Goal: Transaction & Acquisition: Download file/media

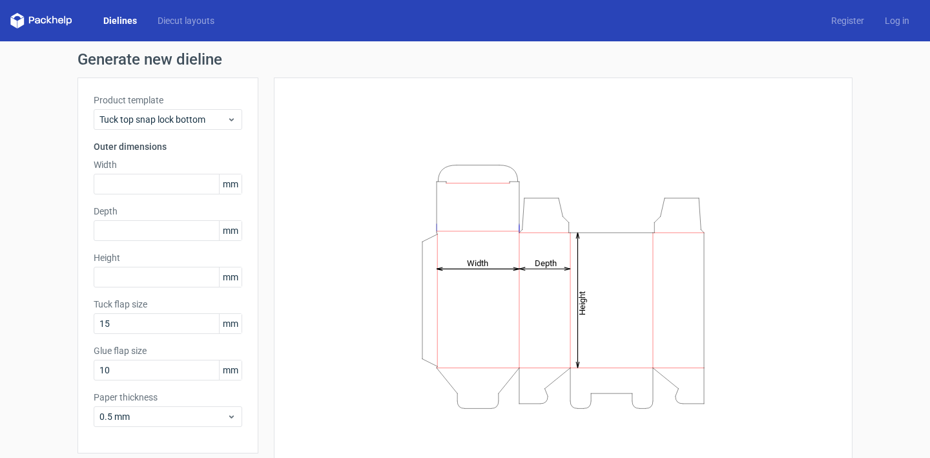
scroll to position [48, 0]
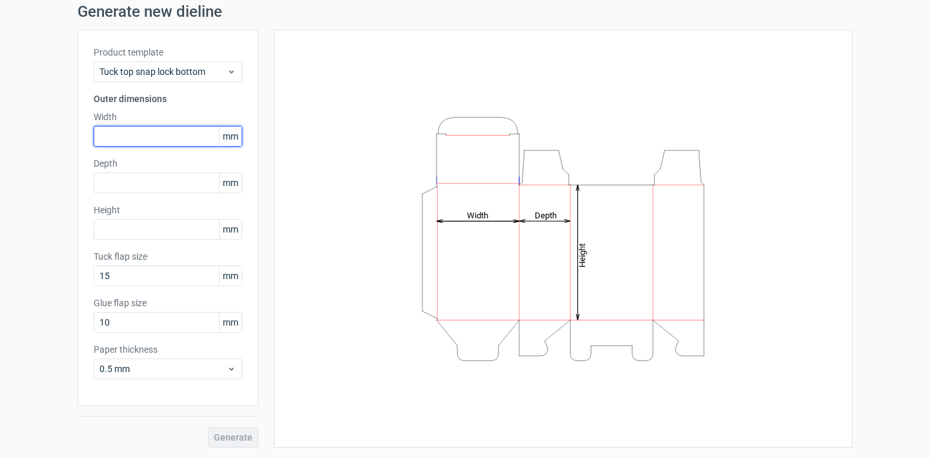
click at [125, 142] on input "text" at bounding box center [168, 136] width 148 height 21
type input "500"
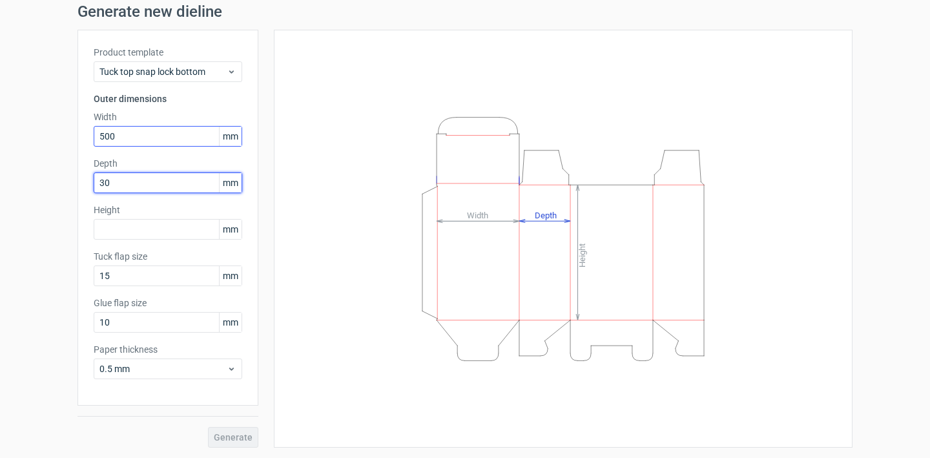
type input "300"
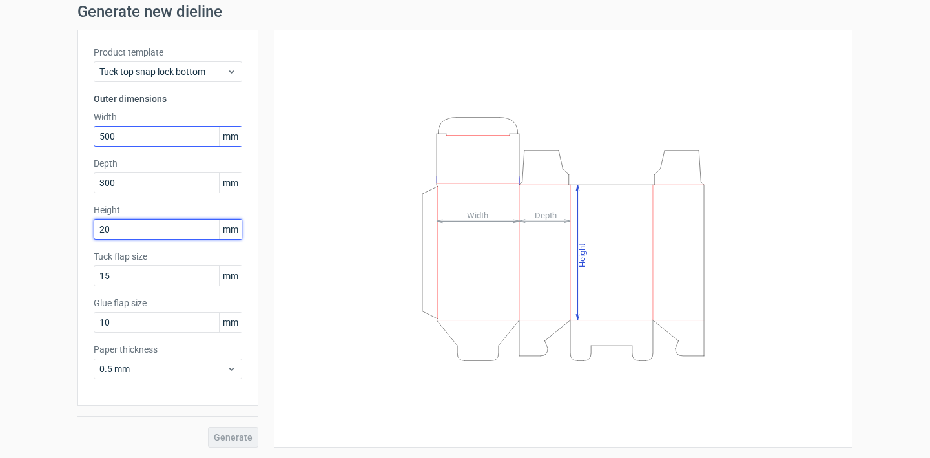
type input "200"
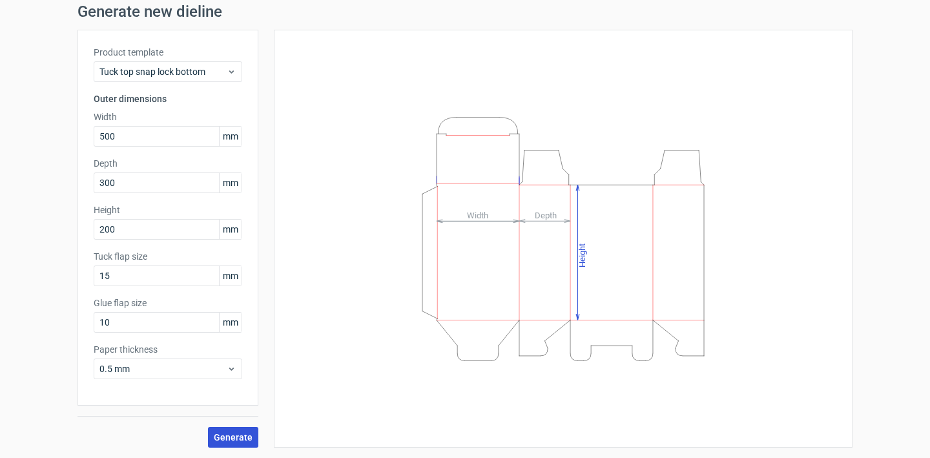
click at [239, 434] on span "Generate" at bounding box center [233, 437] width 39 height 9
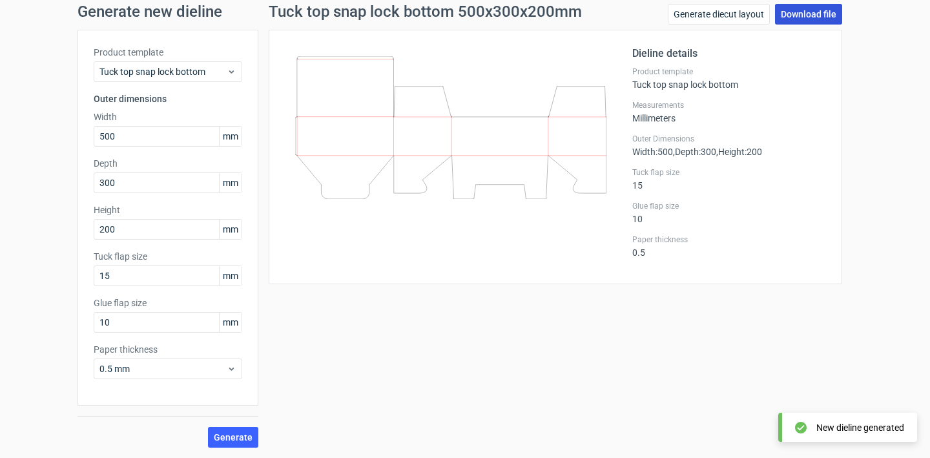
click at [816, 14] on link "Download file" at bounding box center [808, 14] width 67 height 21
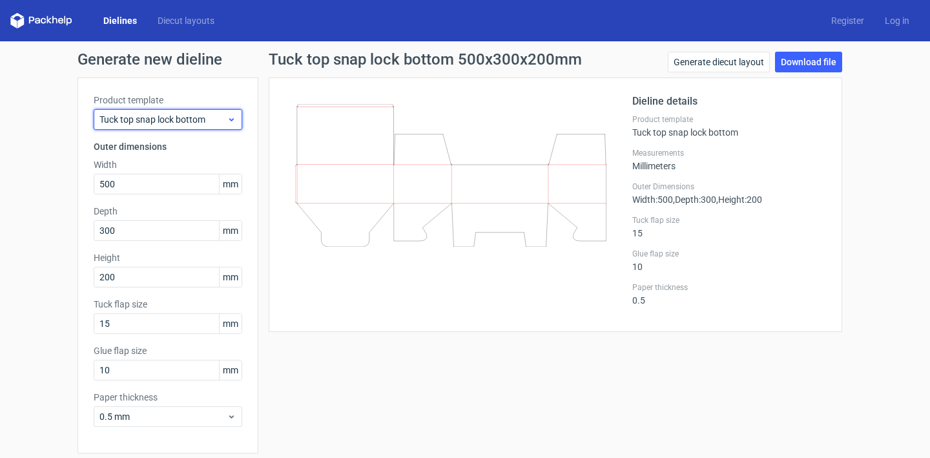
click at [167, 123] on span "Tuck top snap lock bottom" at bounding box center [162, 119] width 127 height 13
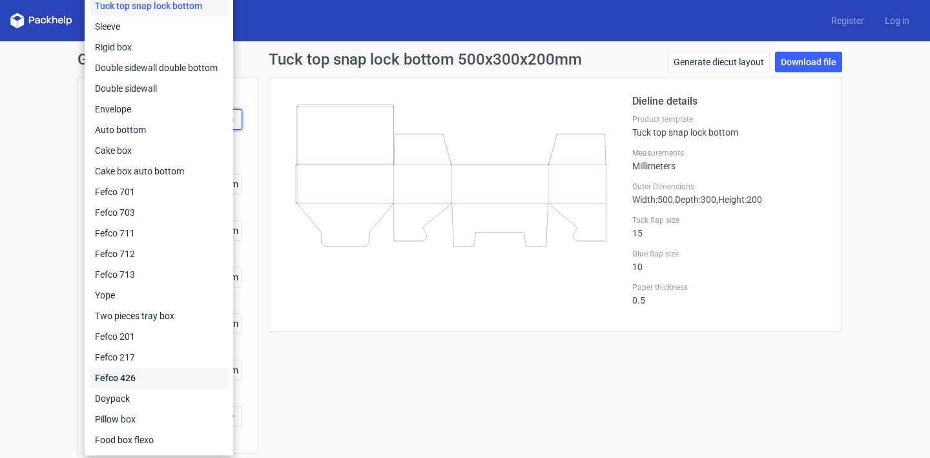
click at [159, 378] on div "Fefco 426" at bounding box center [159, 377] width 138 height 21
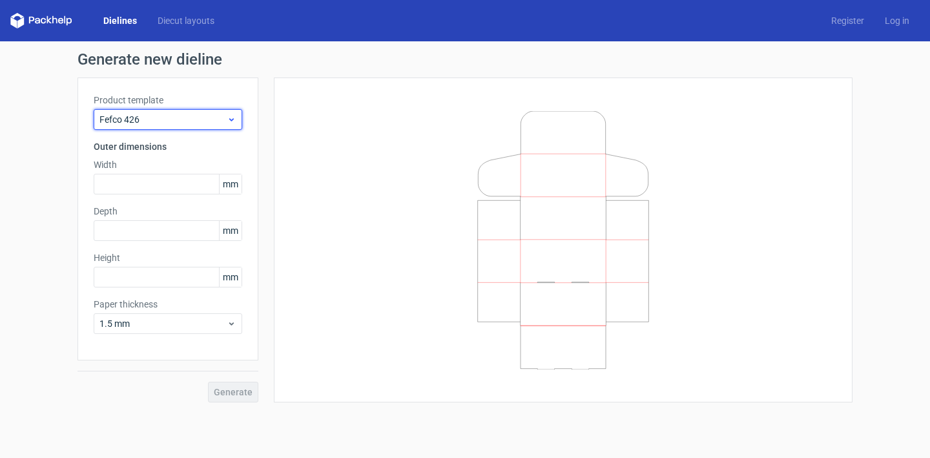
click at [199, 126] on div "Fefco 426" at bounding box center [168, 119] width 148 height 21
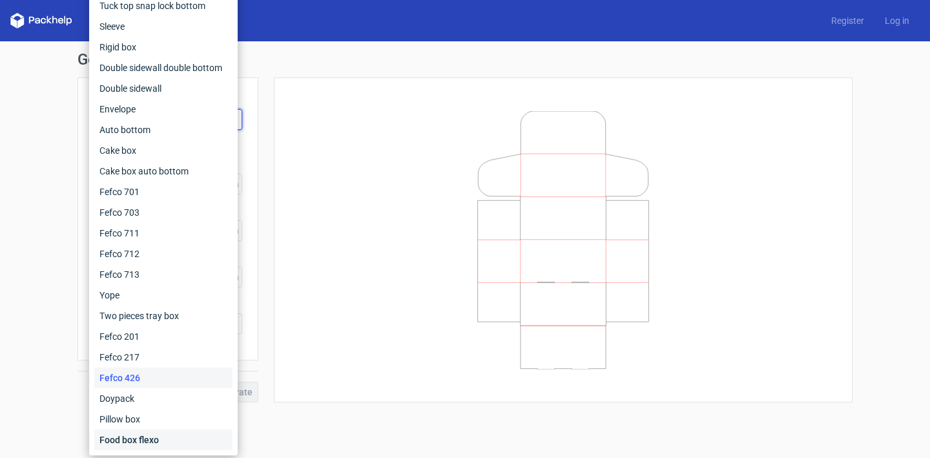
click at [159, 442] on div "Food box flexo" at bounding box center [163, 439] width 138 height 21
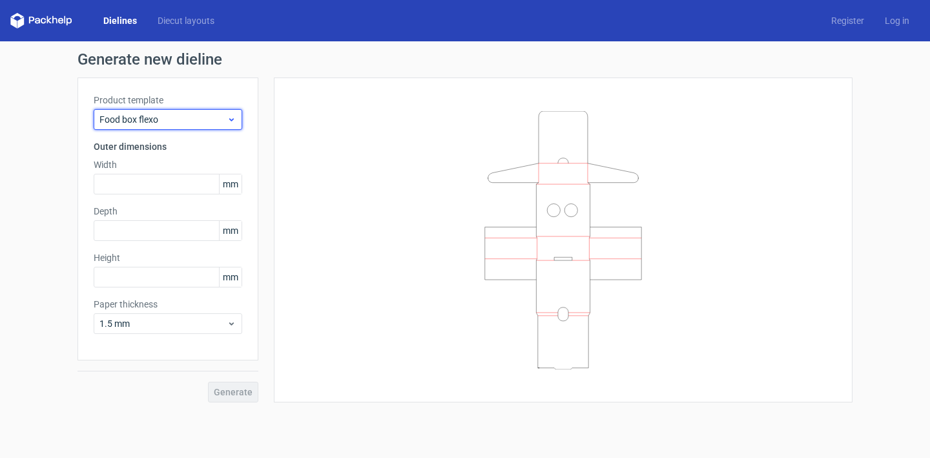
click at [169, 125] on span "Food box flexo" at bounding box center [162, 119] width 127 height 13
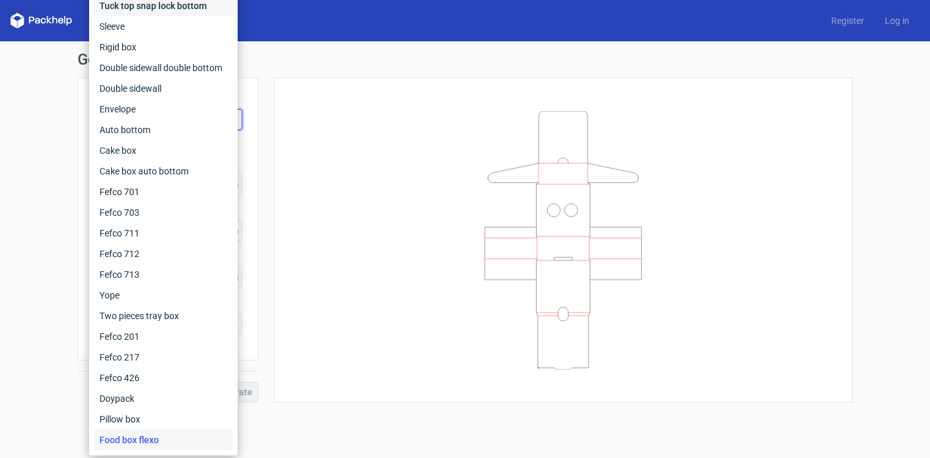
click at [173, 6] on div "Tuck top snap lock bottom" at bounding box center [163, 5] width 138 height 21
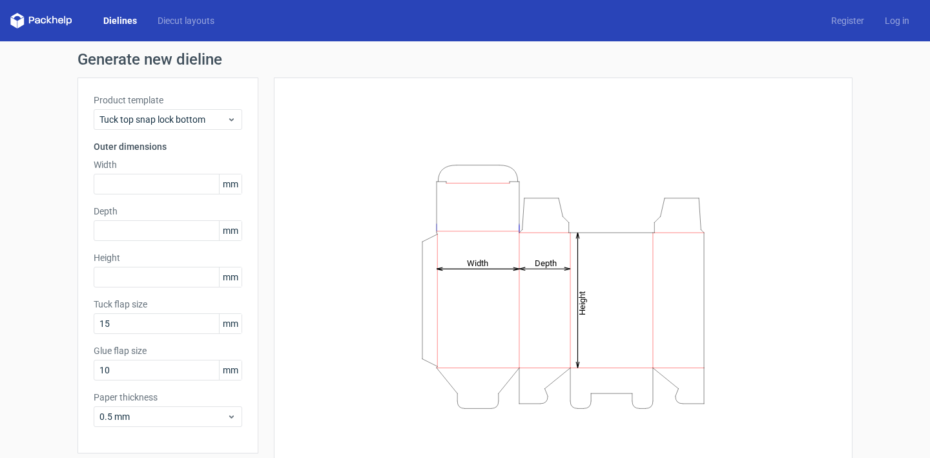
scroll to position [48, 0]
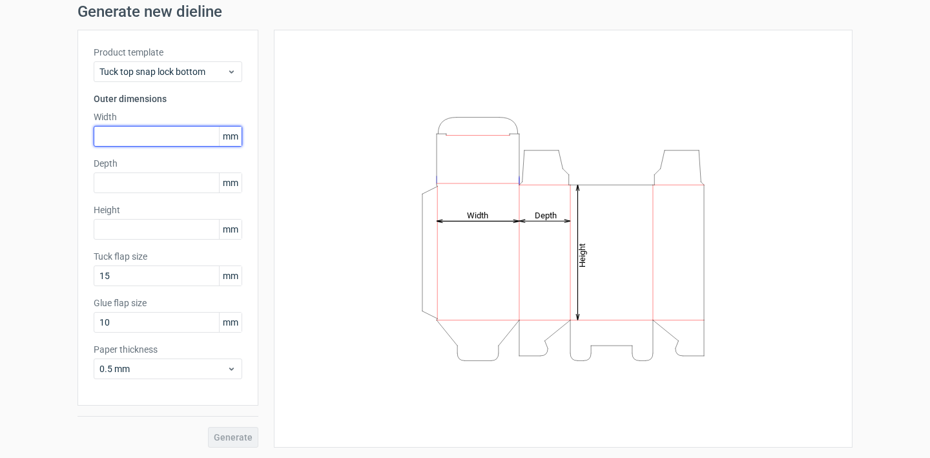
click at [155, 141] on input "text" at bounding box center [168, 136] width 148 height 21
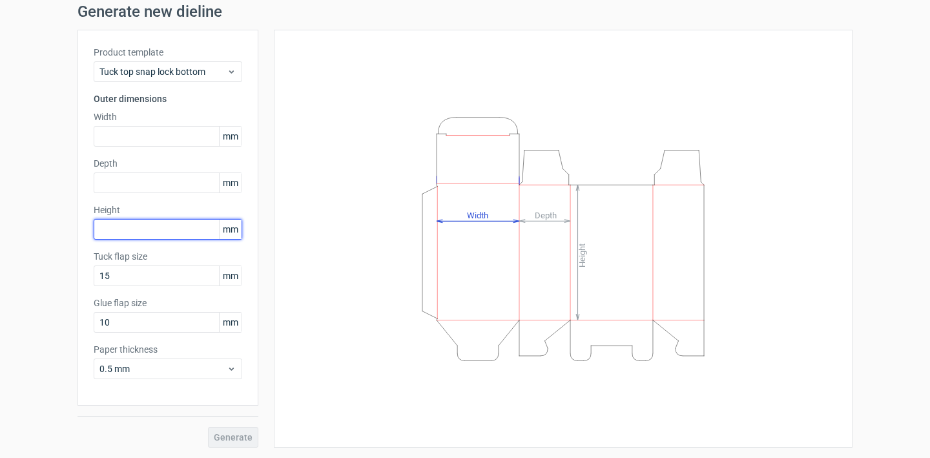
click at [147, 225] on input "text" at bounding box center [168, 229] width 148 height 21
type input "200"
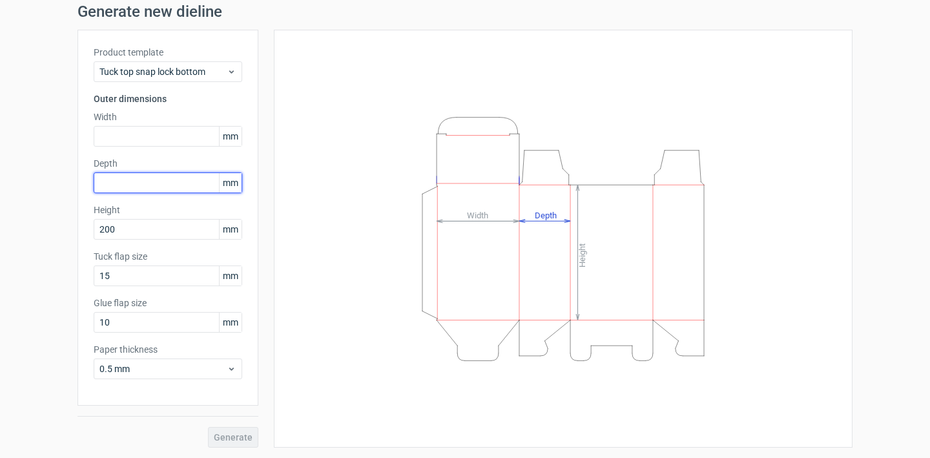
click at [125, 178] on input "text" at bounding box center [168, 182] width 148 height 21
type input "70"
click at [112, 124] on div "Width mm" at bounding box center [168, 128] width 148 height 36
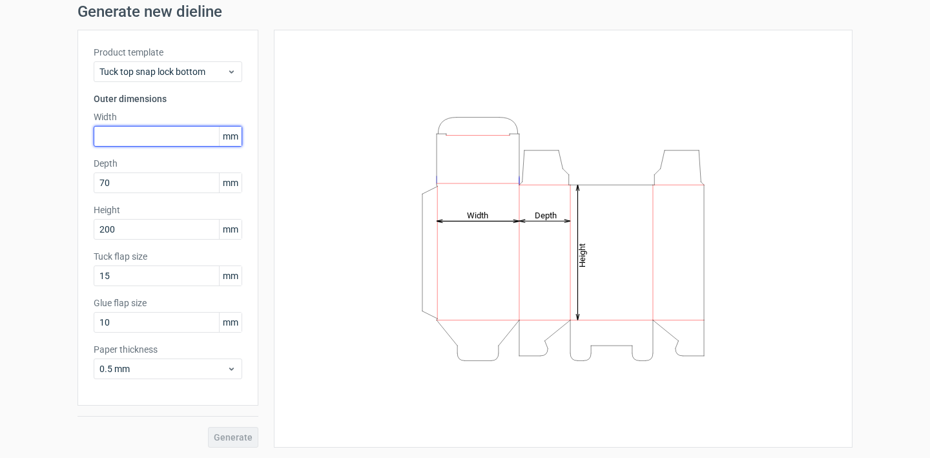
click at [109, 138] on input "text" at bounding box center [168, 136] width 148 height 21
type input "110"
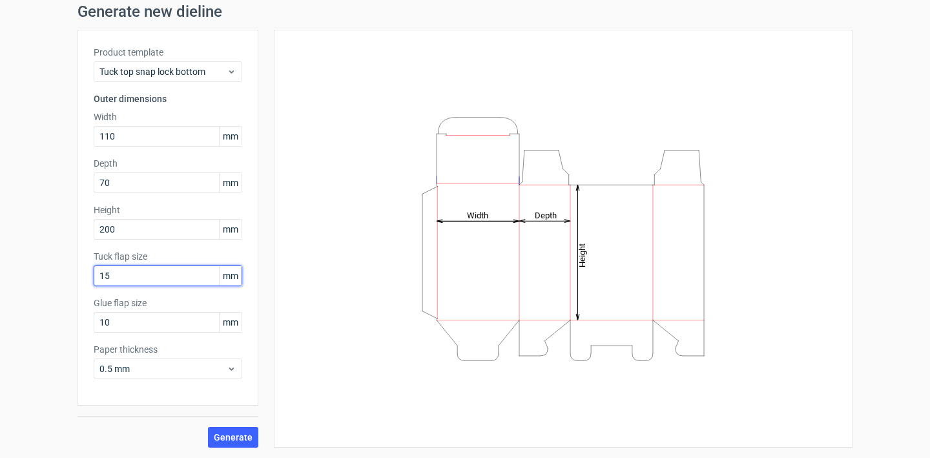
click at [136, 274] on input "15" at bounding box center [168, 275] width 148 height 21
click at [119, 332] on div "Product template Tuck top snap lock bottom Outer dimensions Width 110 mm Depth …" at bounding box center [167, 218] width 181 height 376
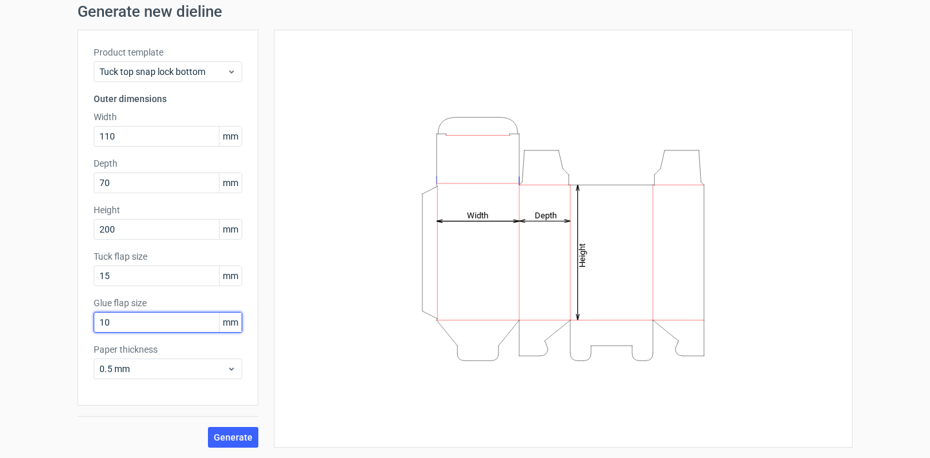
click at [126, 323] on input "10" at bounding box center [168, 322] width 148 height 21
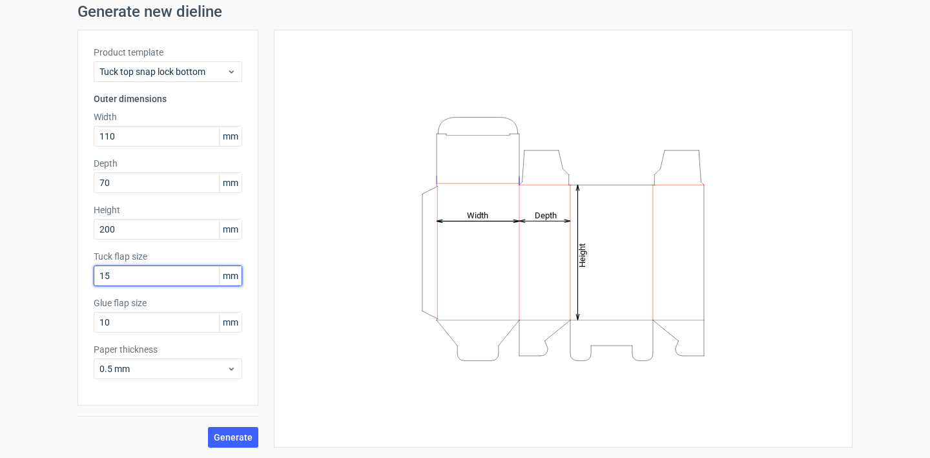
click at [143, 274] on input "15" at bounding box center [168, 275] width 148 height 21
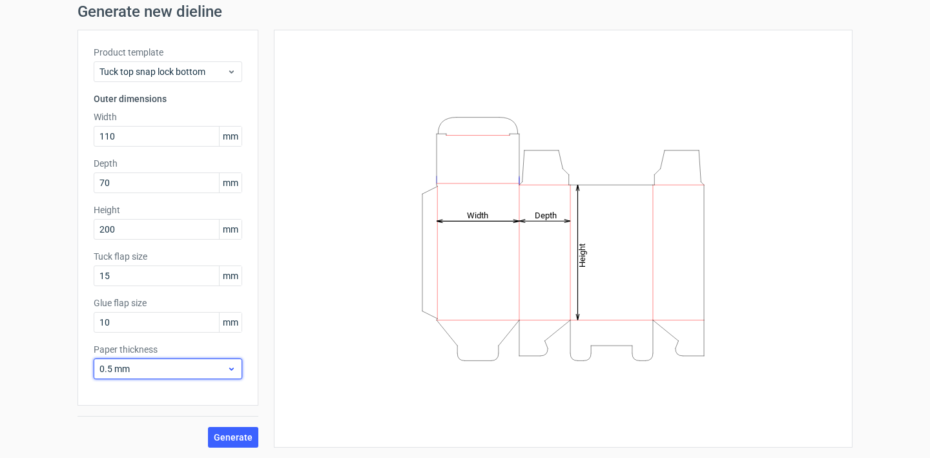
click at [179, 358] on div "0.5 mm" at bounding box center [168, 368] width 148 height 21
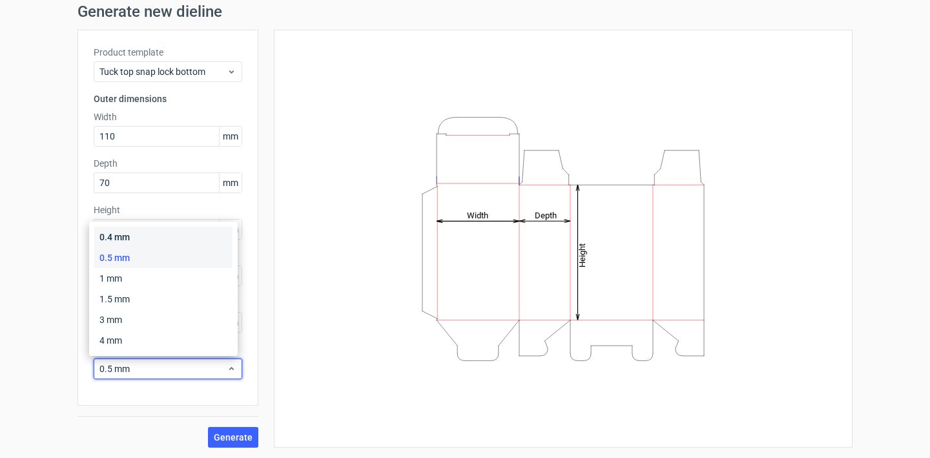
click at [156, 235] on div "0.4 mm" at bounding box center [163, 237] width 138 height 21
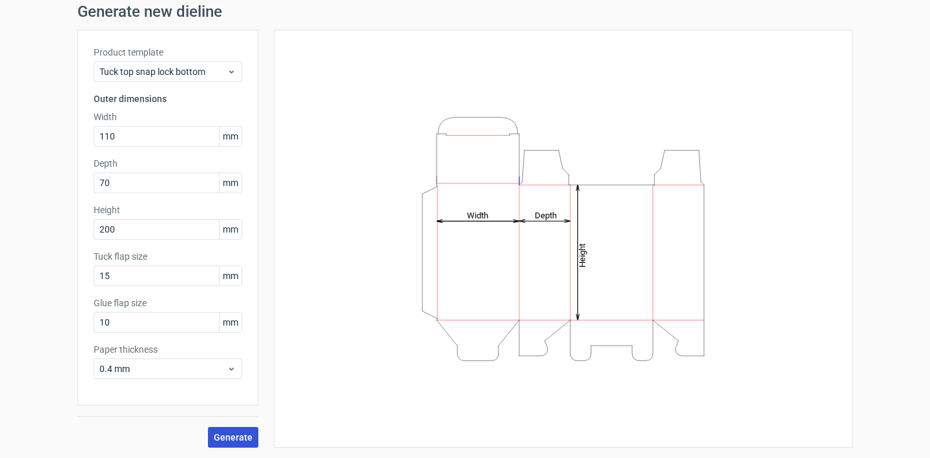
click at [238, 445] on button "Generate" at bounding box center [233, 437] width 50 height 21
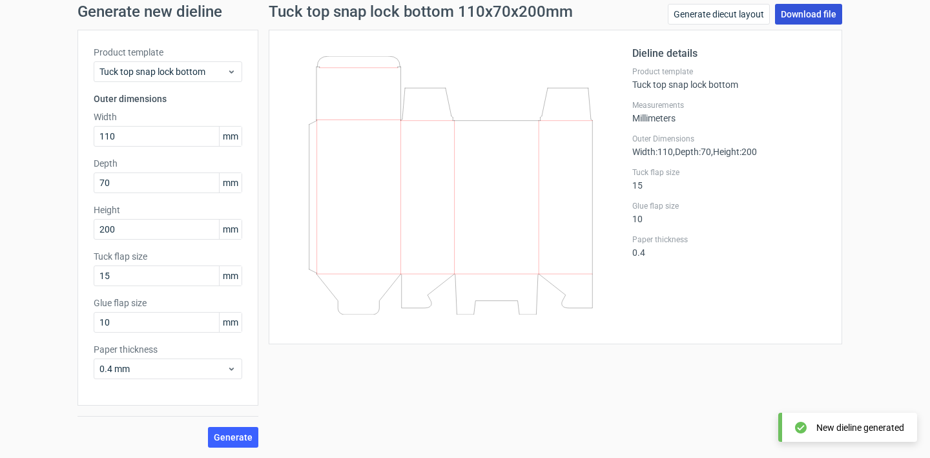
click at [822, 13] on link "Download file" at bounding box center [808, 14] width 67 height 21
click at [206, 297] on label "Glue flap size" at bounding box center [168, 302] width 148 height 13
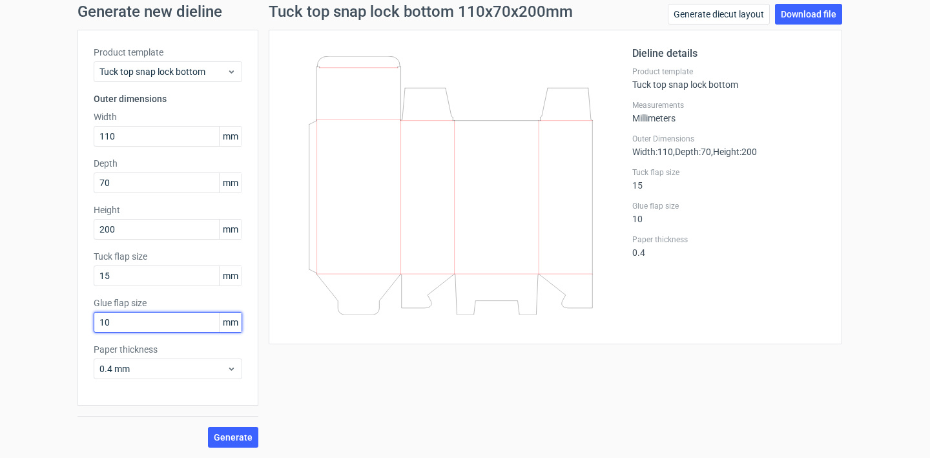
drag, startPoint x: 122, startPoint y: 317, endPoint x: 74, endPoint y: 316, distance: 48.4
click at [77, 316] on div "Product template Tuck top snap lock bottom Outer dimensions Width 110 mm Depth …" at bounding box center [167, 218] width 181 height 376
type input "20"
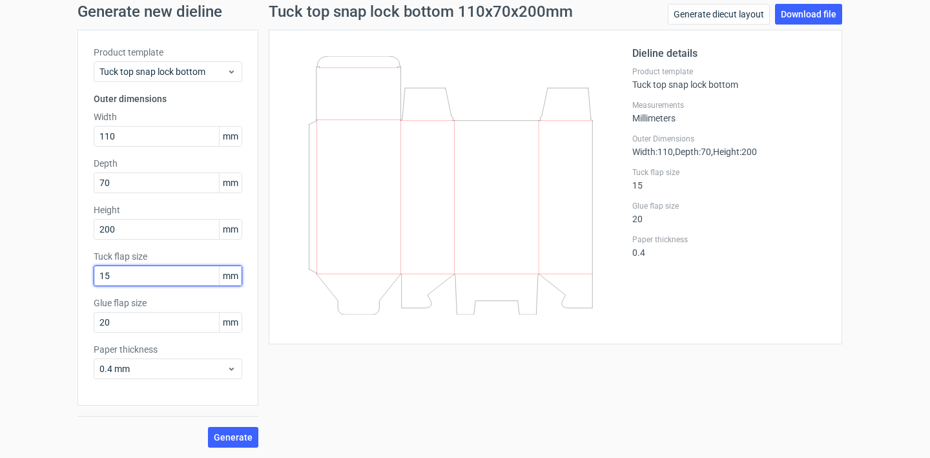
click at [124, 280] on input "15" at bounding box center [168, 275] width 148 height 21
drag, startPoint x: 126, startPoint y: 279, endPoint x: 66, endPoint y: 267, distance: 61.3
click at [66, 267] on div "Generate new dieline Product template Tuck top snap lock bottom Outer dimension…" at bounding box center [465, 226] width 930 height 464
click at [231, 436] on span "Generate" at bounding box center [233, 437] width 39 height 9
drag, startPoint x: 148, startPoint y: 272, endPoint x: 54, endPoint y: 272, distance: 94.2
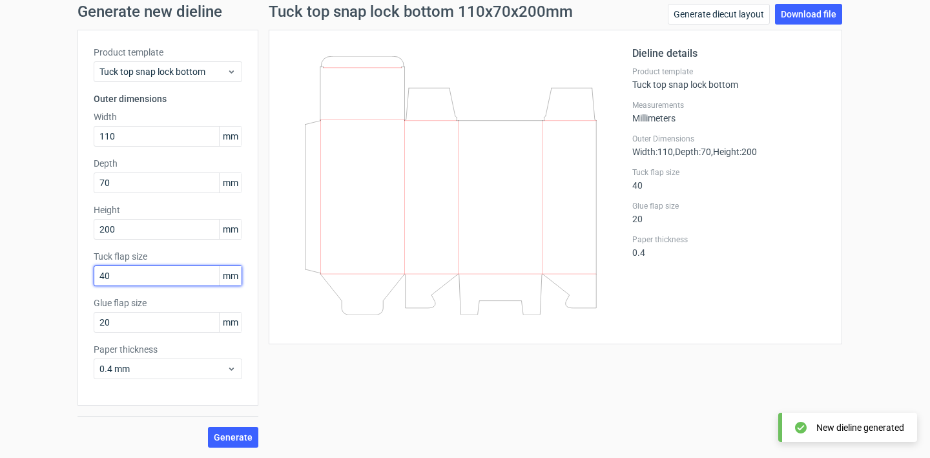
click at [54, 272] on div "Generate new dieline Product template Tuck top snap lock bottom Outer dimension…" at bounding box center [465, 226] width 930 height 464
click at [784, 10] on link "Download file" at bounding box center [808, 14] width 67 height 21
drag, startPoint x: 128, startPoint y: 275, endPoint x: 34, endPoint y: 260, distance: 95.4
click at [34, 260] on div "Generate new dieline Product template Tuck top snap lock bottom Outer dimension…" at bounding box center [465, 226] width 930 height 464
type input "60"
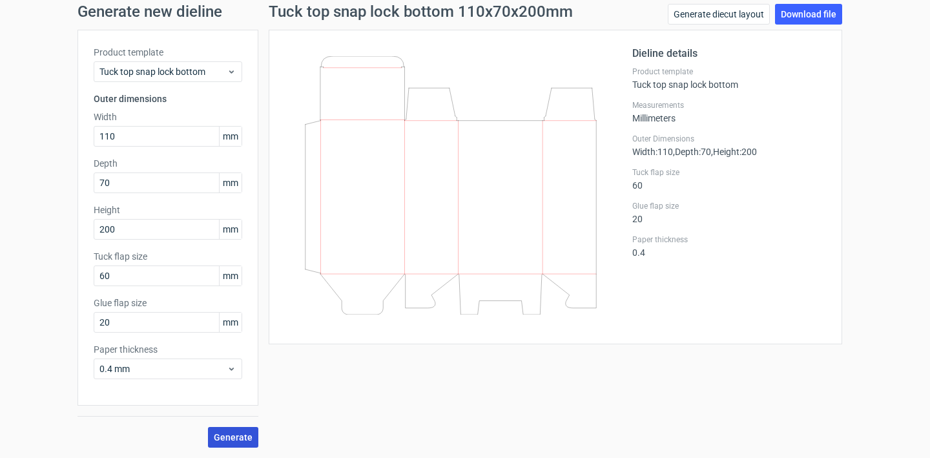
click at [230, 433] on span "Generate" at bounding box center [233, 437] width 39 height 9
click at [793, 14] on link "Download file" at bounding box center [808, 14] width 67 height 21
